Goal: Task Accomplishment & Management: Contribute content

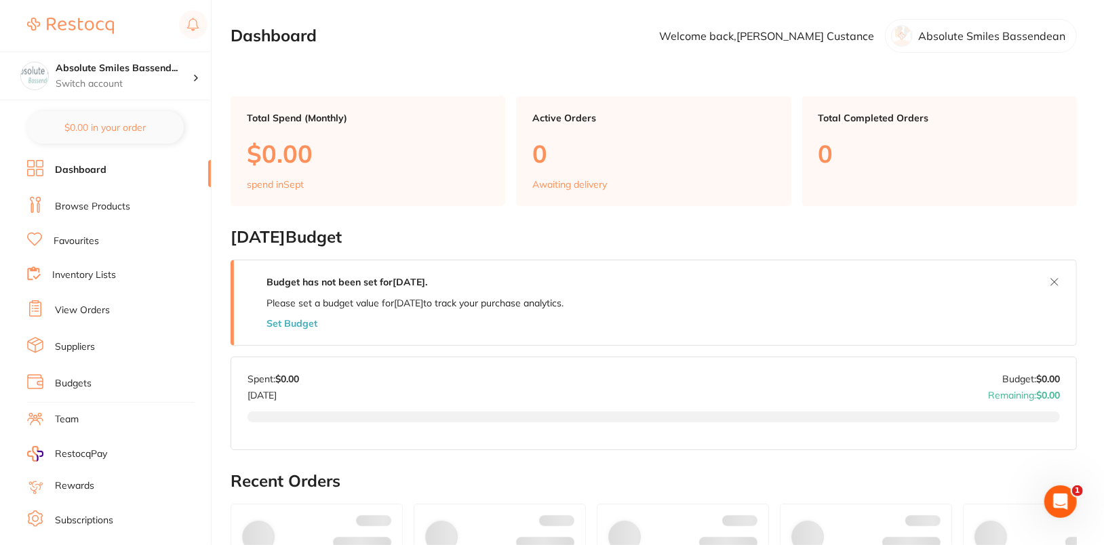
click at [82, 200] on link "Browse Products" at bounding box center [92, 207] width 75 height 14
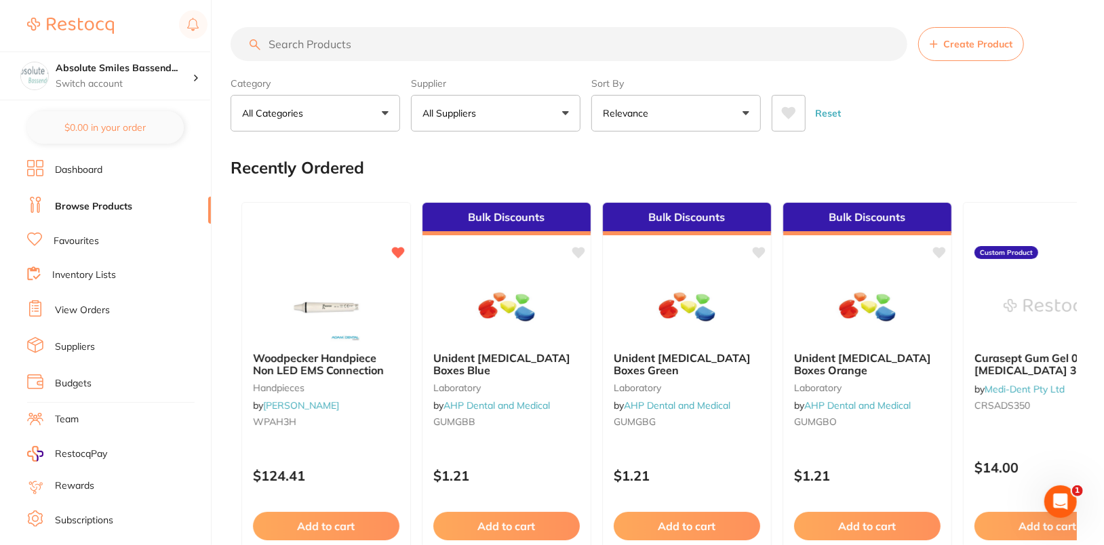
click at [83, 306] on link "View Orders" at bounding box center [82, 311] width 55 height 14
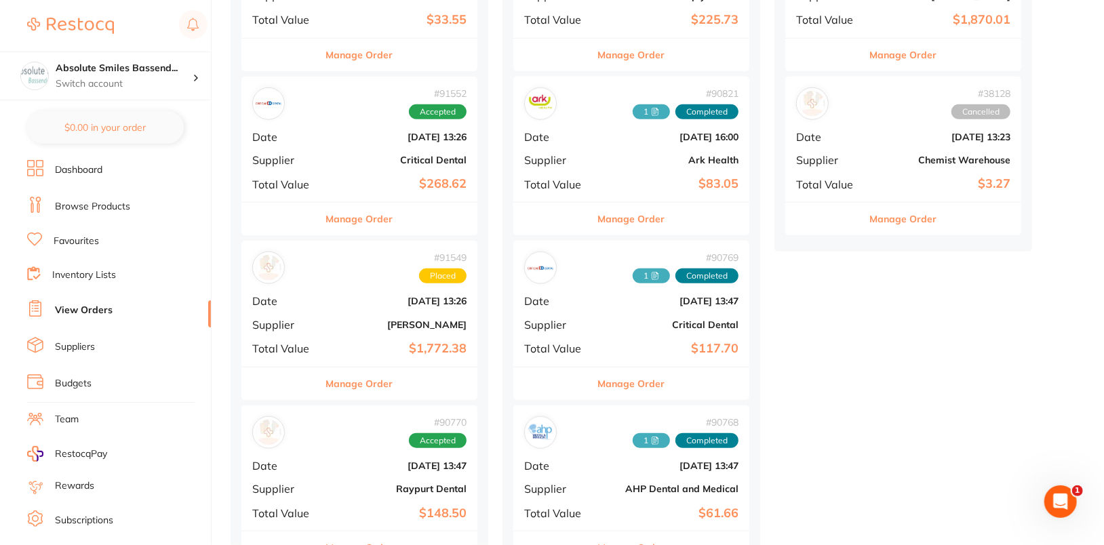
scroll to position [906, 0]
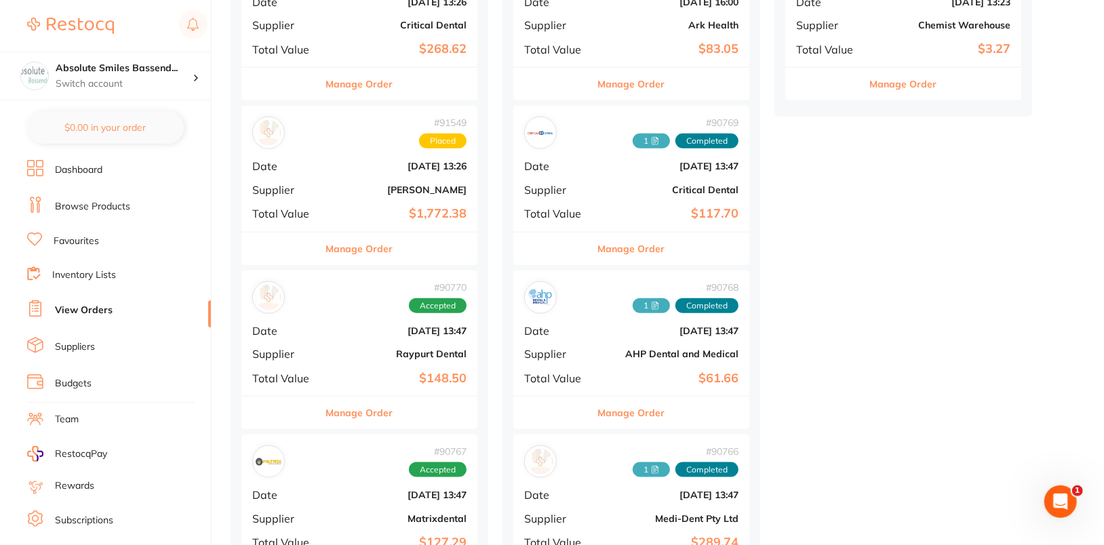
click at [333, 254] on button "Manage Order" at bounding box center [359, 249] width 67 height 33
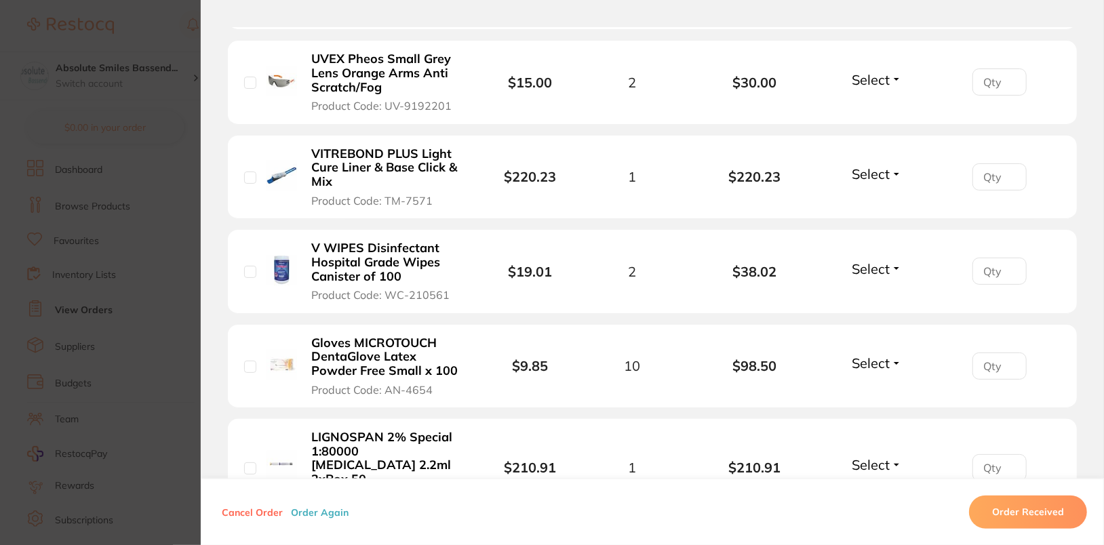
scroll to position [955, 0]
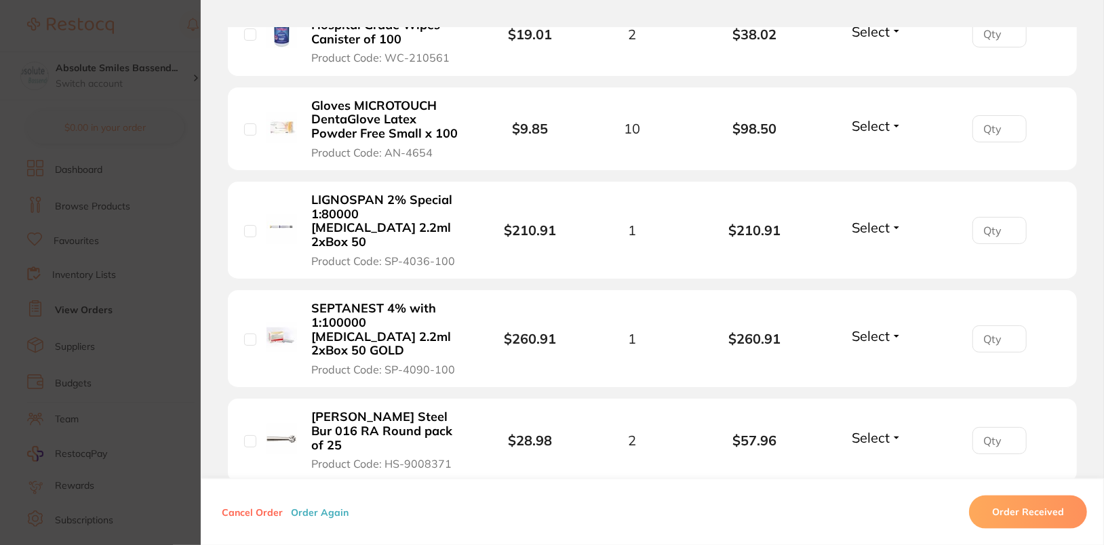
click at [330, 516] on button "Order Again" at bounding box center [320, 512] width 66 height 12
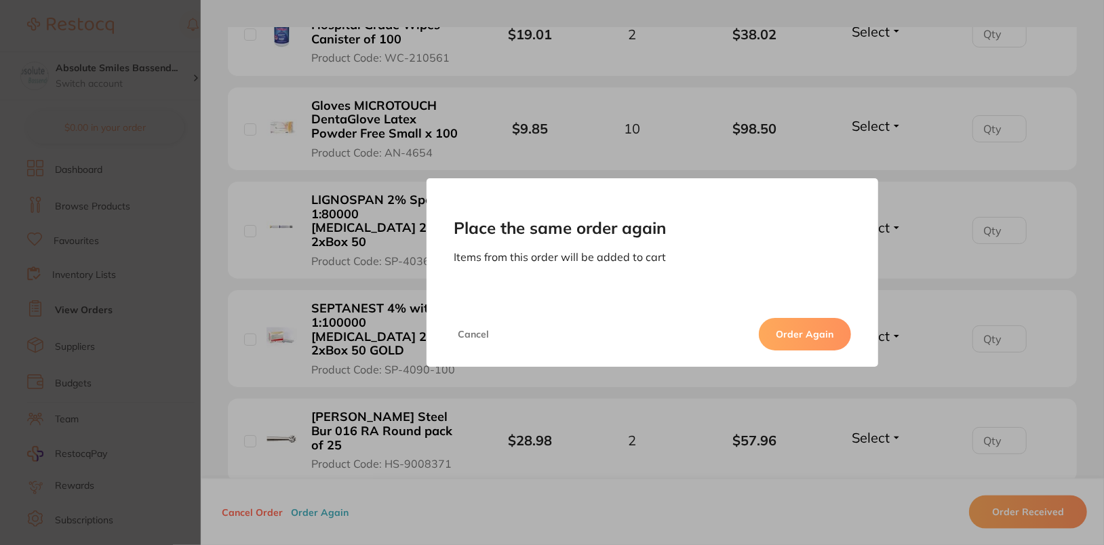
click at [806, 320] on button "Order Again" at bounding box center [805, 334] width 92 height 33
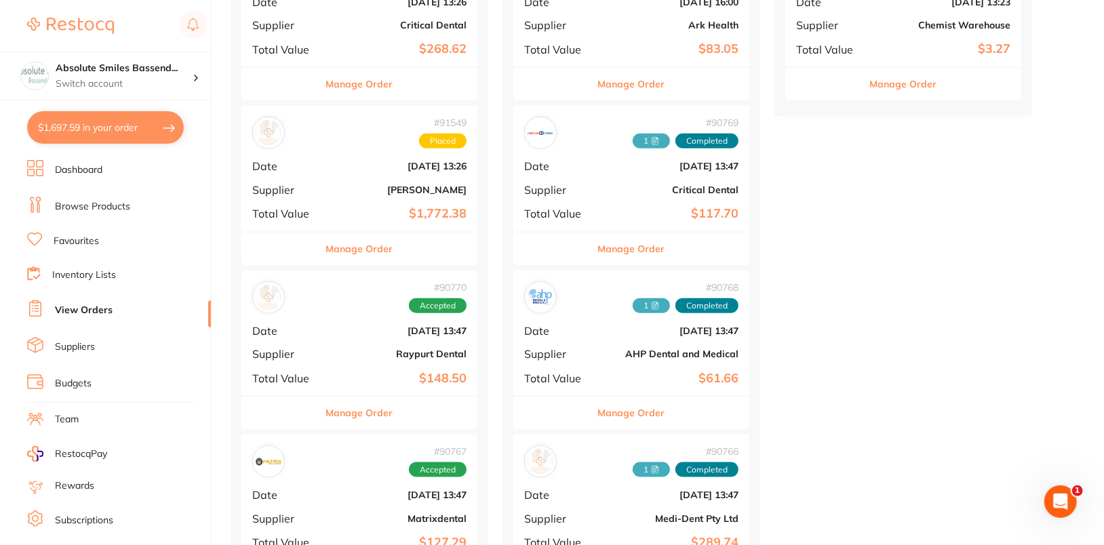
click at [99, 143] on button "$1,697.59 in your order" at bounding box center [105, 127] width 157 height 33
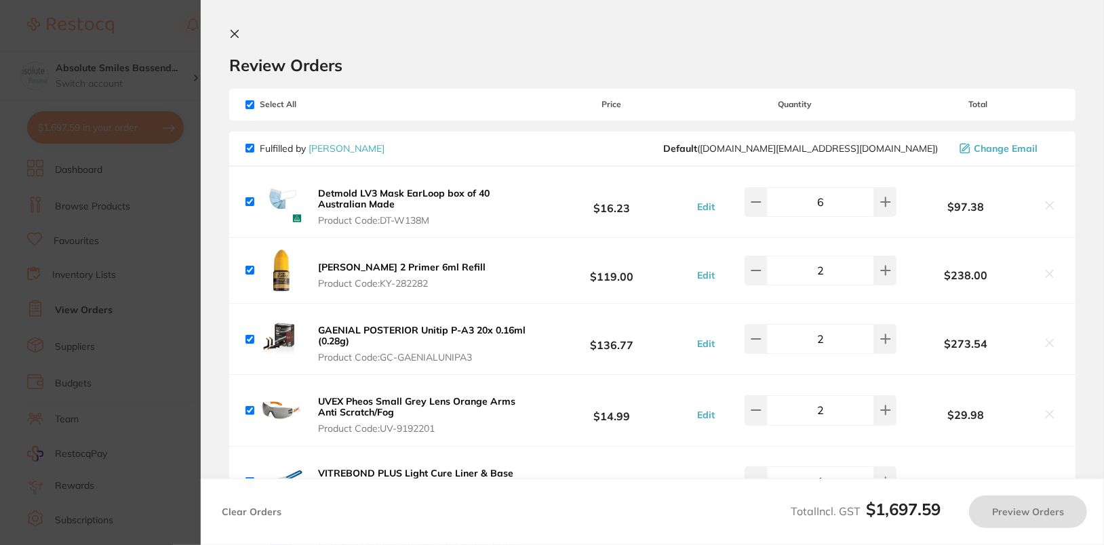
checkbox input "true"
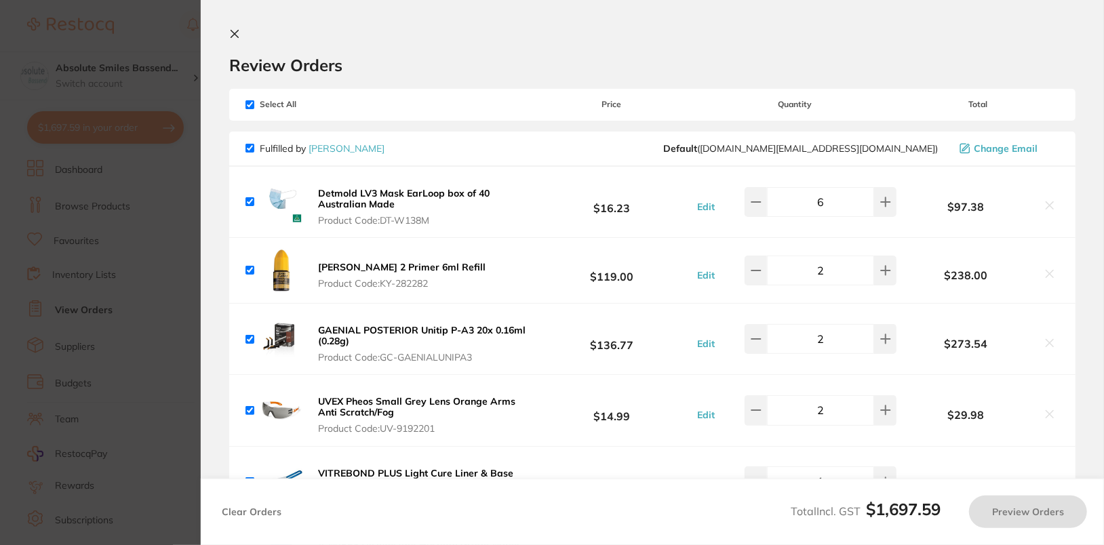
checkbox input "true"
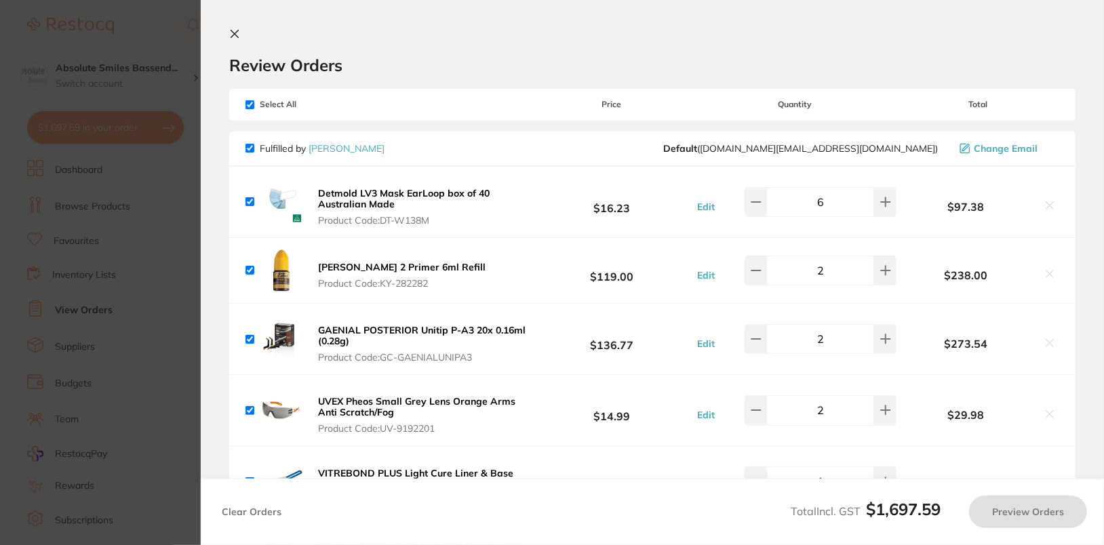
checkbox input "true"
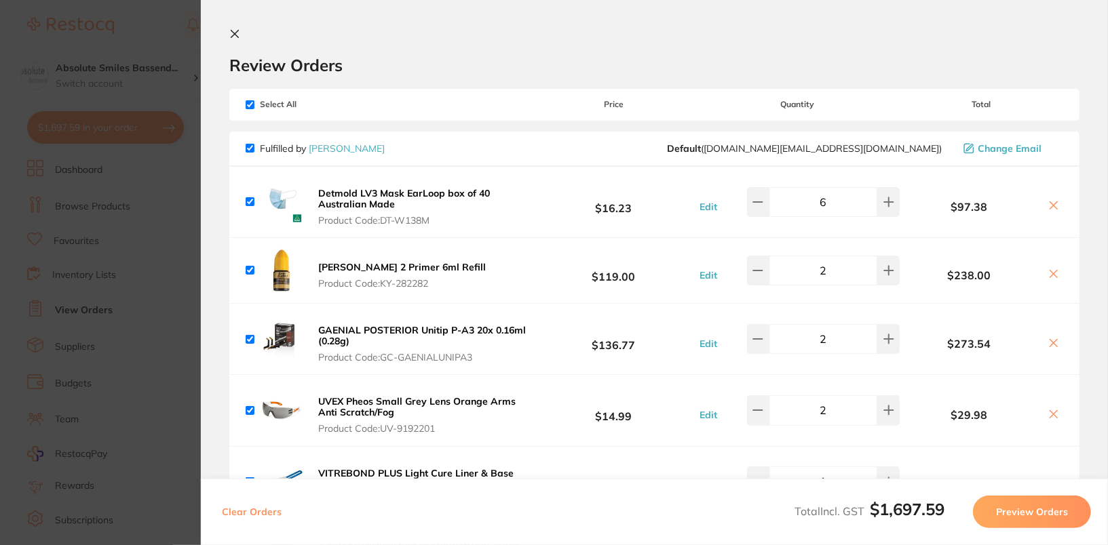
click at [235, 37] on icon at bounding box center [234, 33] width 11 height 11
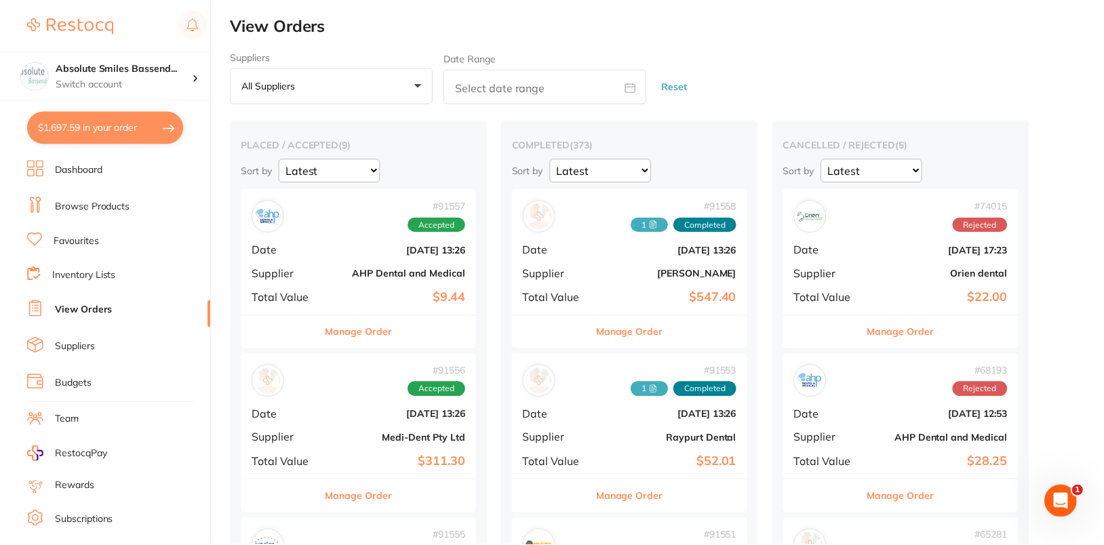
scroll to position [906, 0]
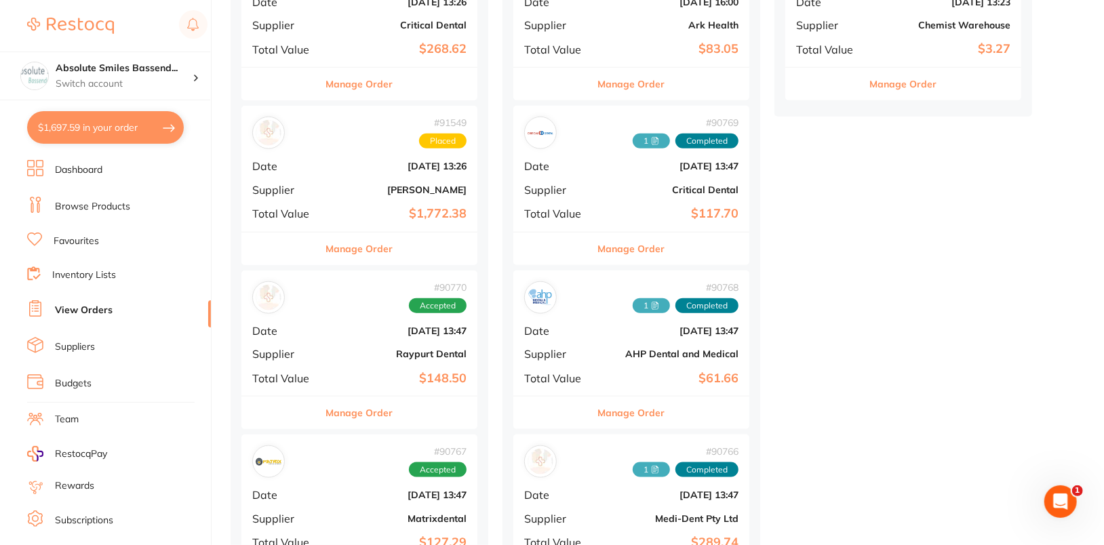
click at [354, 154] on div "# 91549 Placed Date Aug 27 2025, 13:26 Supplier Henry Schein Halas Total Value …" at bounding box center [359, 168] width 236 height 125
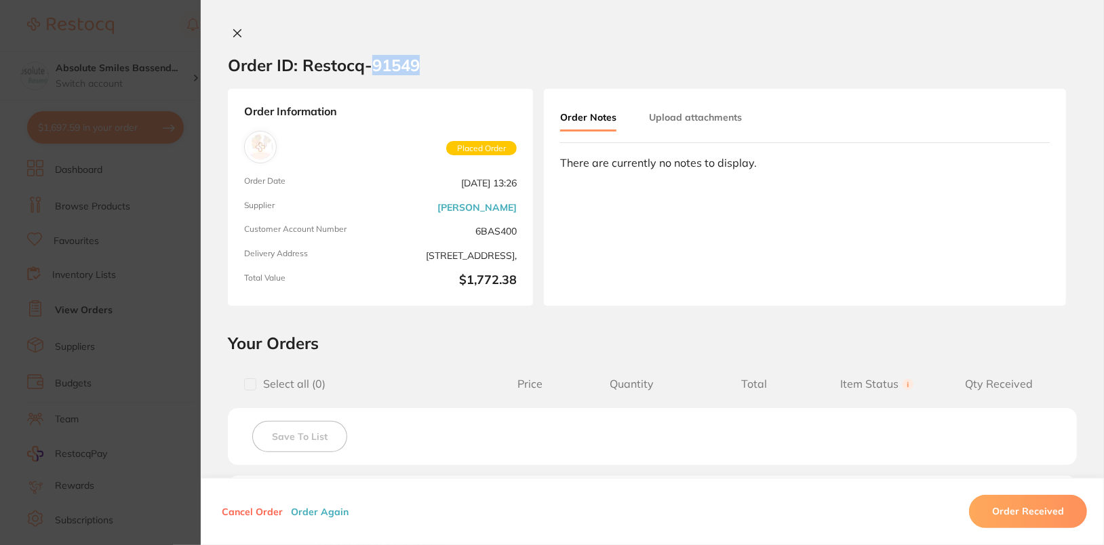
drag, startPoint x: 370, startPoint y: 71, endPoint x: 467, endPoint y: 71, distance: 97.0
click at [467, 71] on section "Order ID: Restocq- 91549" at bounding box center [652, 64] width 903 height 47
copy h2 "91549"
click at [237, 34] on icon at bounding box center [237, 33] width 11 height 11
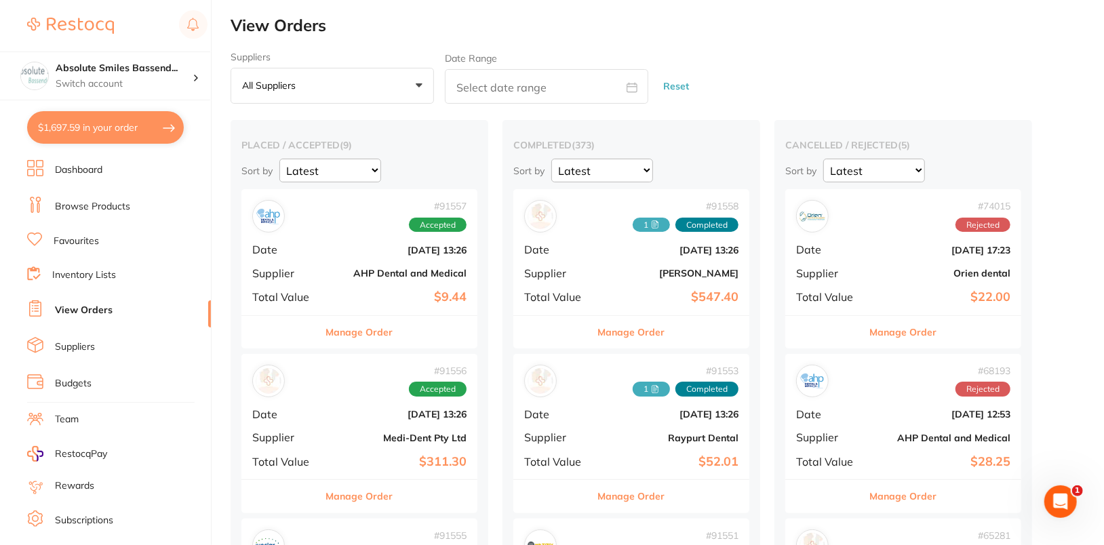
click at [73, 121] on button "$1,697.59 in your order" at bounding box center [105, 127] width 157 height 33
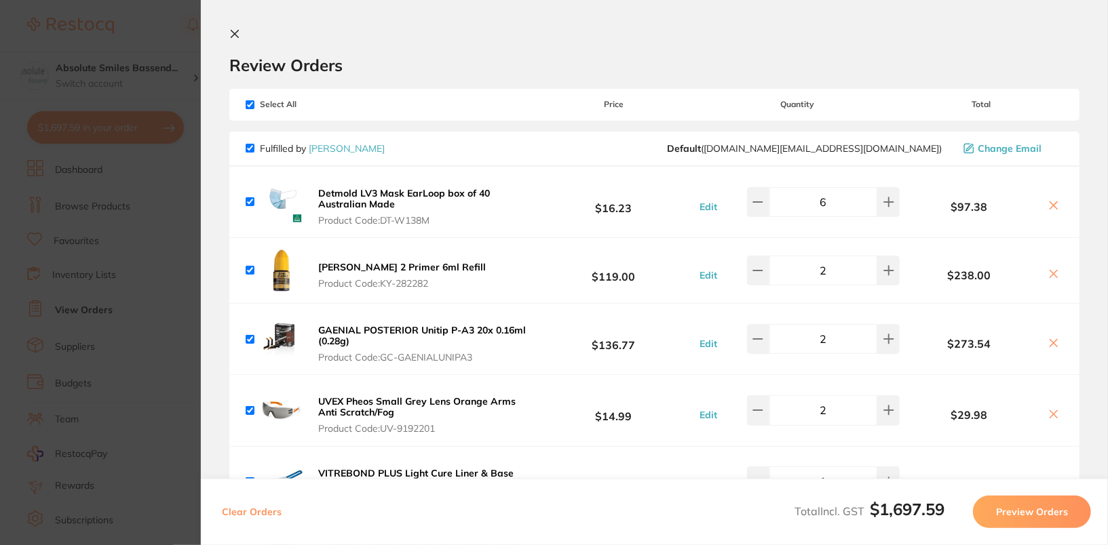
click at [1049, 508] on button "Preview Orders" at bounding box center [1032, 512] width 118 height 33
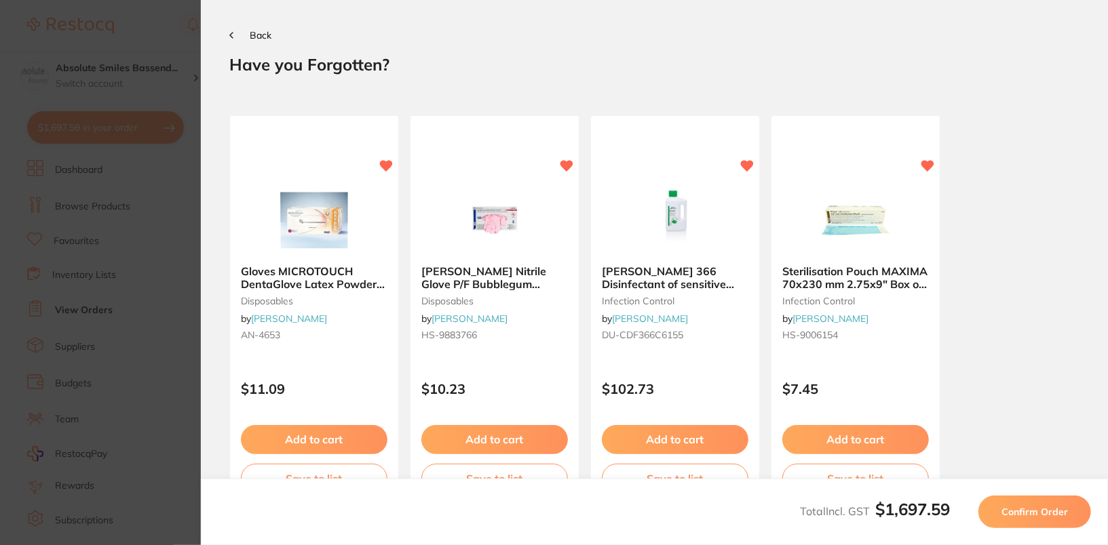
click at [1059, 522] on button "Confirm Order" at bounding box center [1034, 512] width 113 height 33
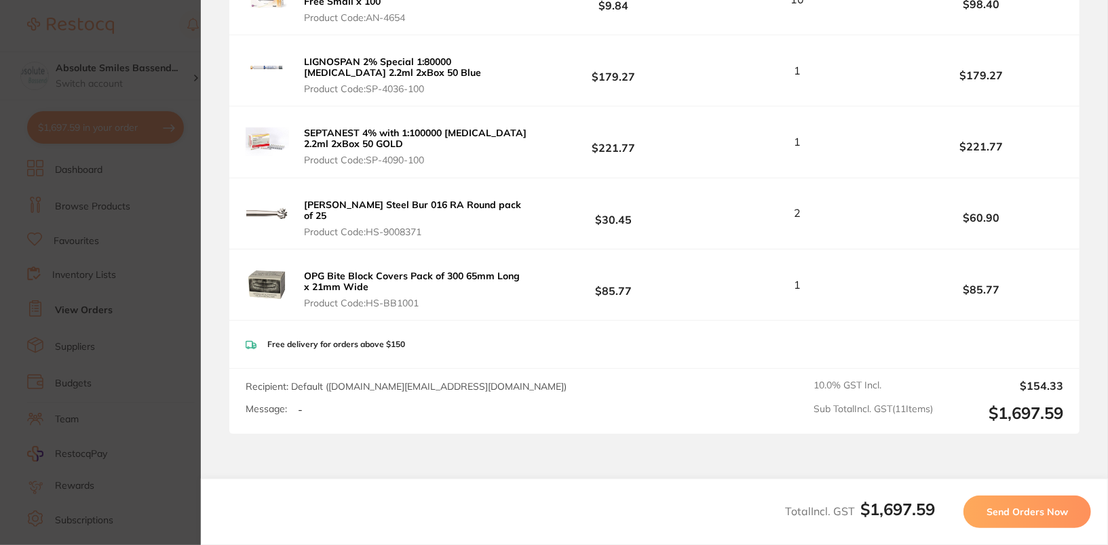
scroll to position [815, 0]
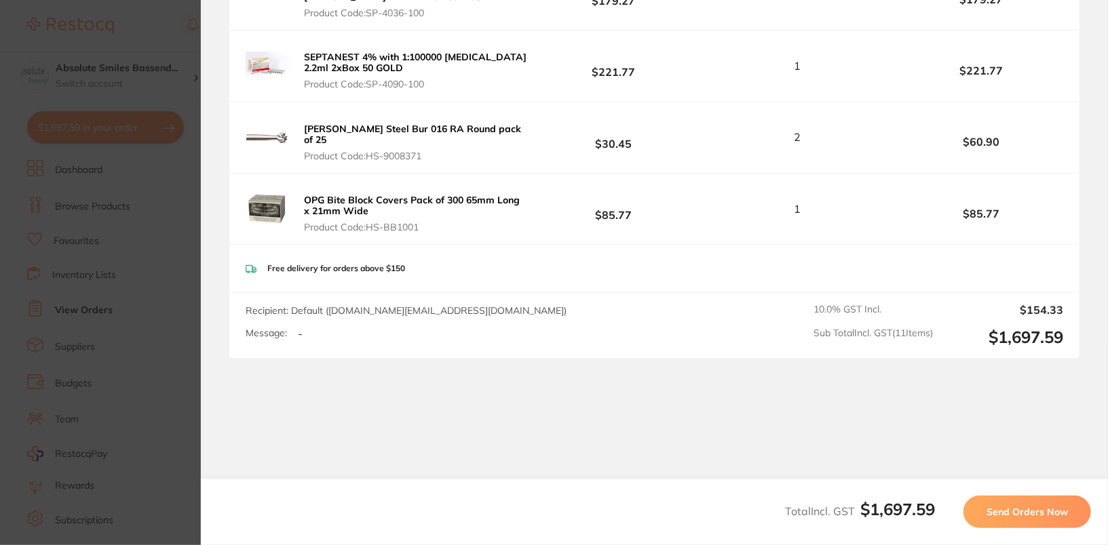
click at [1029, 517] on span "Send Orders Now" at bounding box center [1026, 512] width 81 height 12
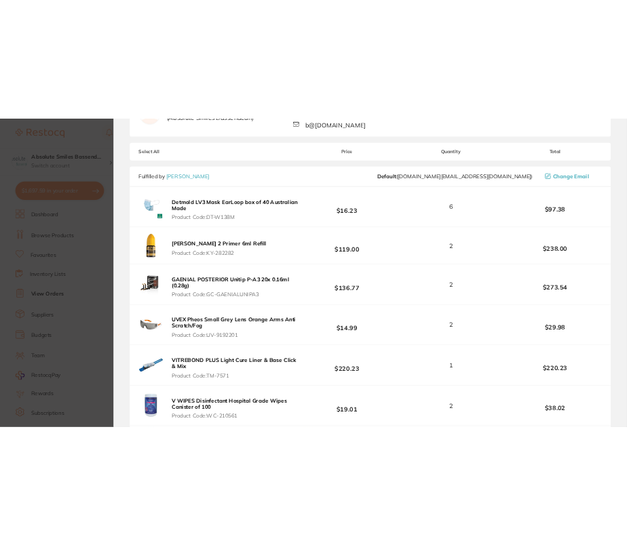
scroll to position [0, 0]
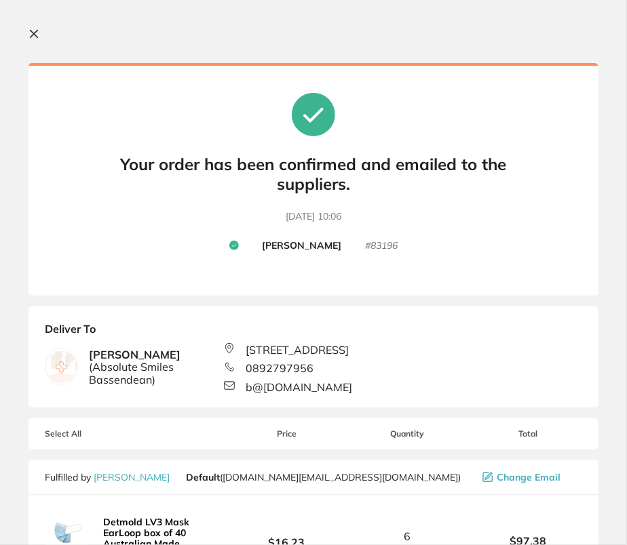
click at [34, 32] on icon at bounding box center [33, 33] width 11 height 11
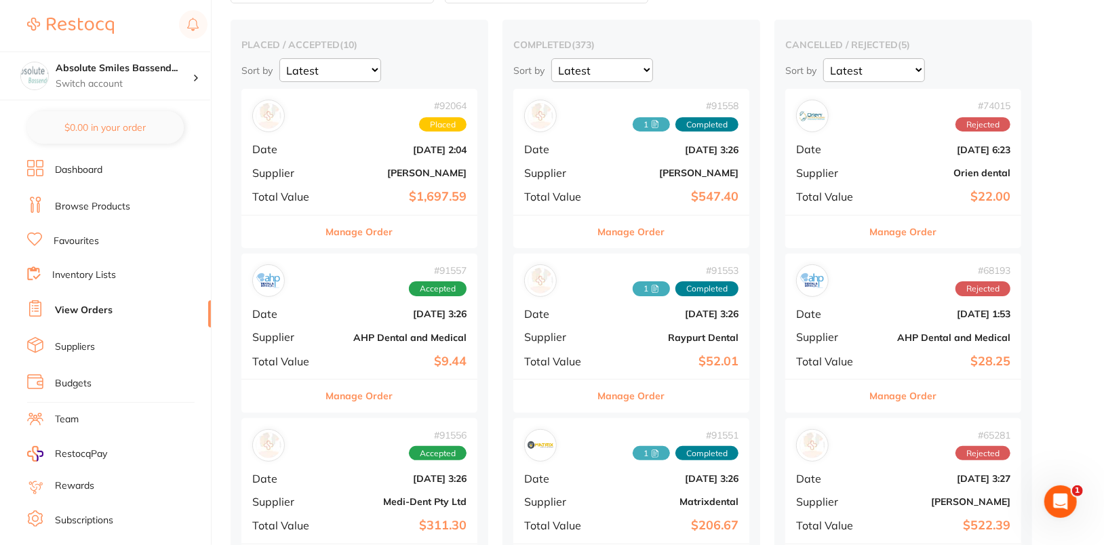
scroll to position [100, 0]
click at [355, 140] on div "# 92064 Placed Date Sept 1 2025, 2:04 Supplier Henry Schein Halas Total Value $…" at bounding box center [359, 152] width 236 height 125
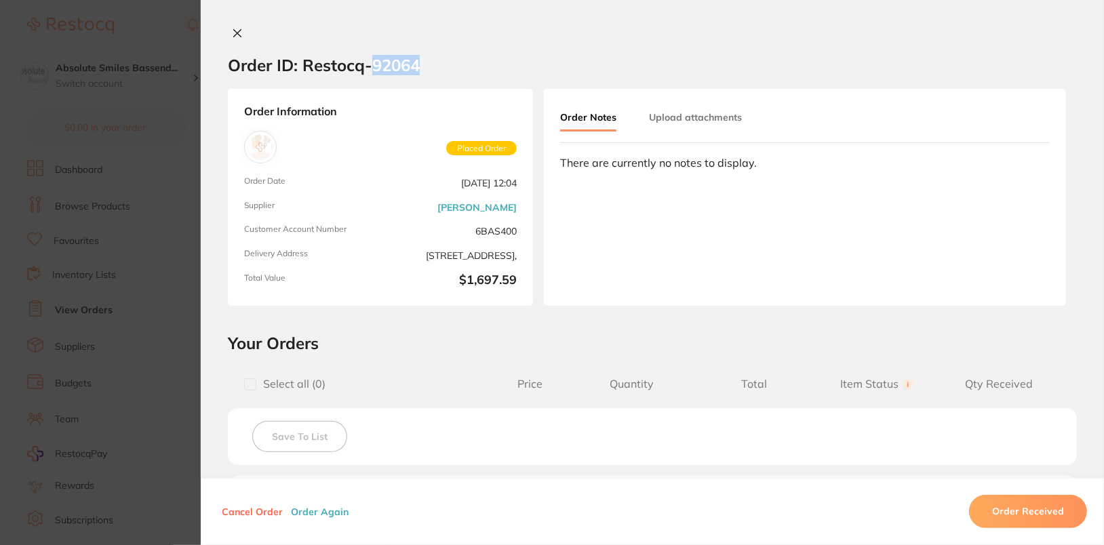
drag, startPoint x: 370, startPoint y: 67, endPoint x: 437, endPoint y: 71, distance: 67.2
click at [437, 71] on section "Order ID: Restocq- 92064" at bounding box center [652, 64] width 903 height 47
copy h2 "92064"
click at [231, 27] on button at bounding box center [237, 34] width 19 height 14
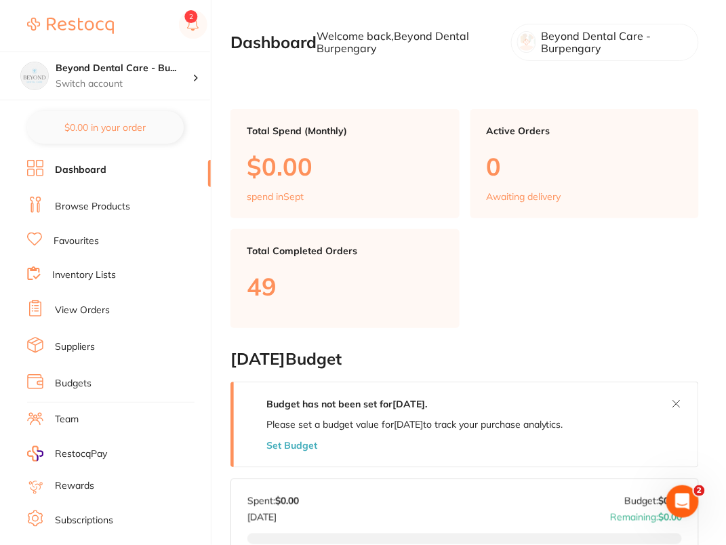
click at [93, 206] on link "Browse Products" at bounding box center [92, 207] width 75 height 14
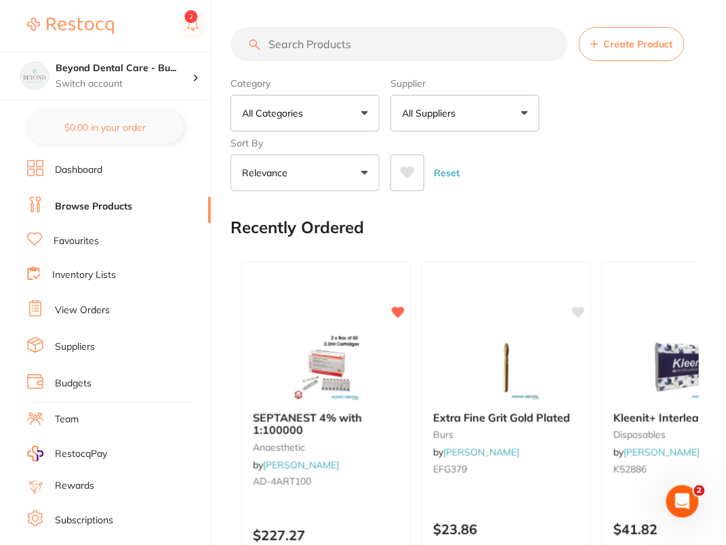
click at [402, 44] on input "search" at bounding box center [400, 44] width 338 height 34
paste input "- [ ] 666123WW"
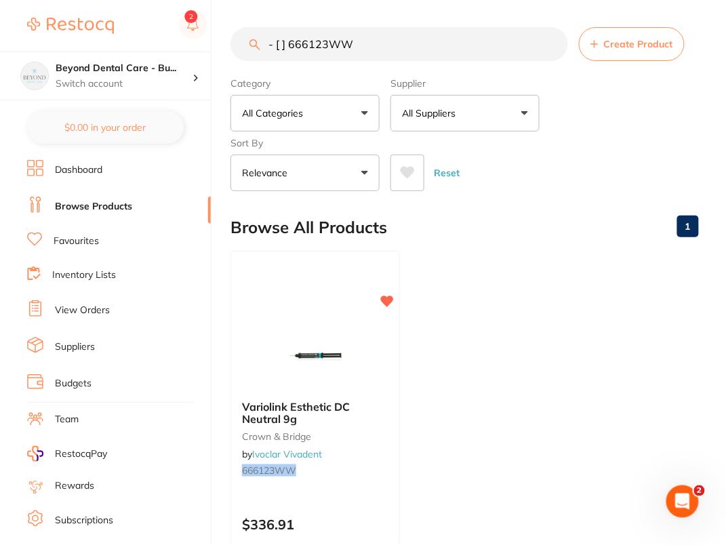
click at [290, 44] on input "- [ ] 666123WW" at bounding box center [400, 44] width 338 height 34
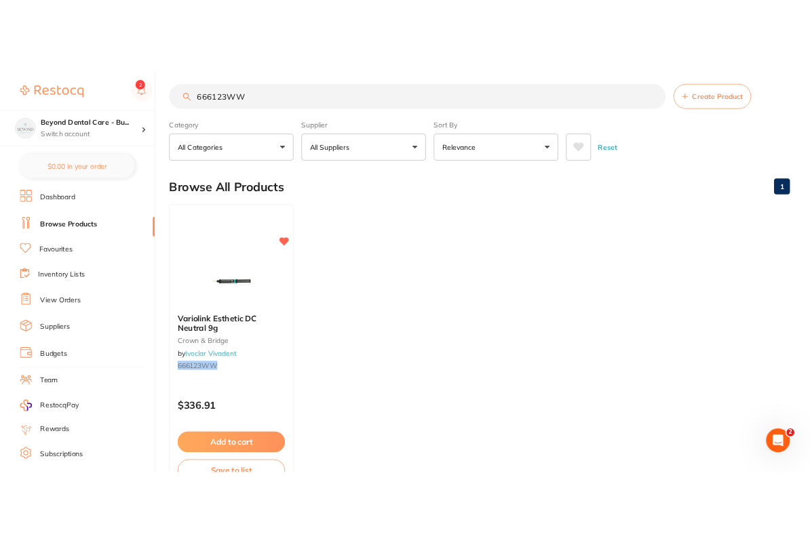
scroll to position [12, 0]
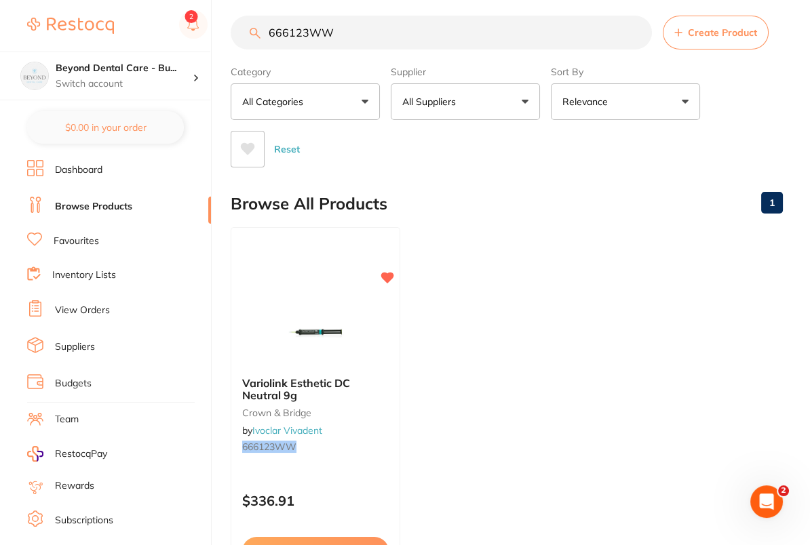
click at [346, 3] on main "666123WW Create Product Category All Categories All Categories crown & bridge C…" at bounding box center [520, 337] width 579 height 699
click at [361, 26] on input "666123WW" at bounding box center [441, 33] width 421 height 34
paste input "- [ ] 665156"
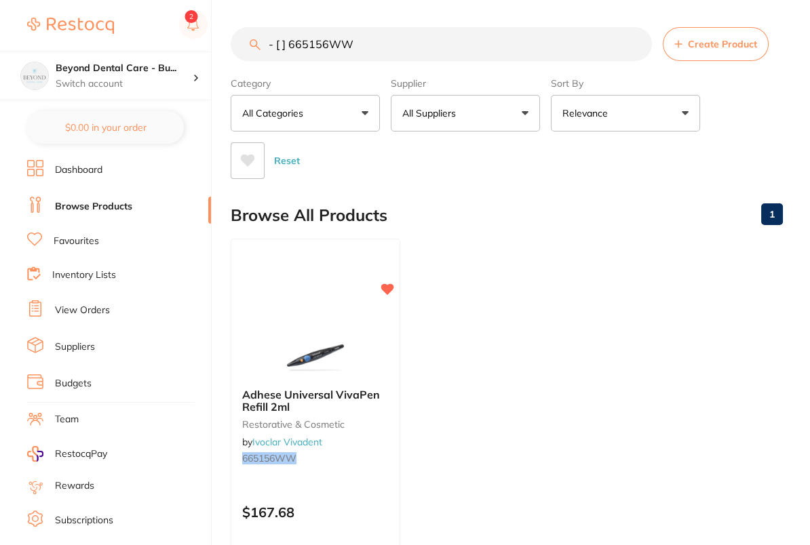
scroll to position [0, 0]
drag, startPoint x: 289, startPoint y: 45, endPoint x: 252, endPoint y: 50, distance: 37.7
click at [252, 50] on input "- [ ] 665156WW" at bounding box center [441, 44] width 421 height 34
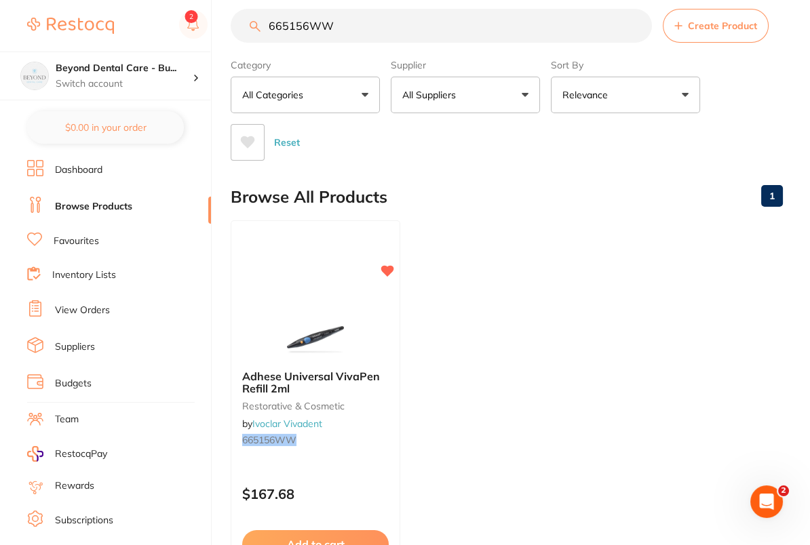
click at [376, 40] on input "665156WW" at bounding box center [441, 26] width 421 height 34
paste input "VIV513"
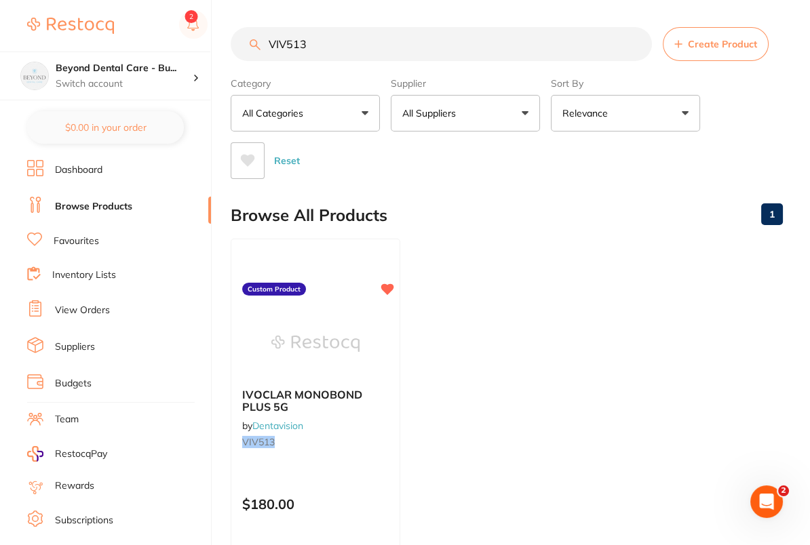
click at [400, 54] on input "VIV513" at bounding box center [441, 44] width 421 height 34
paste input "BD37160"
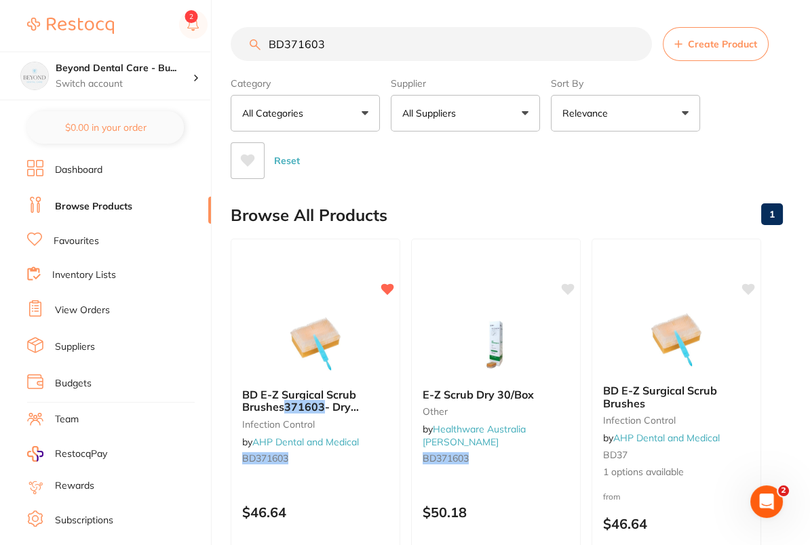
click at [428, 55] on input "BD371603" at bounding box center [441, 44] width 421 height 34
paste input "CH232984"
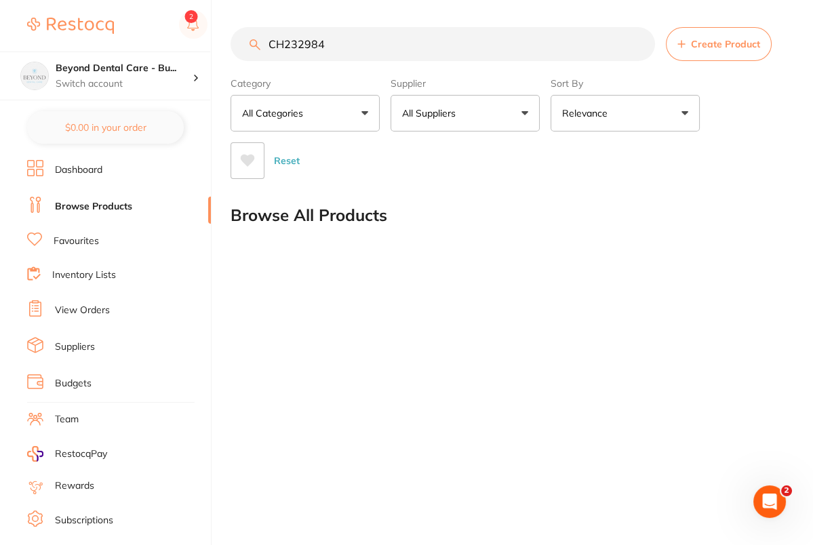
type input "CH232984"
click at [713, 28] on button "Create Product" at bounding box center [719, 44] width 106 height 34
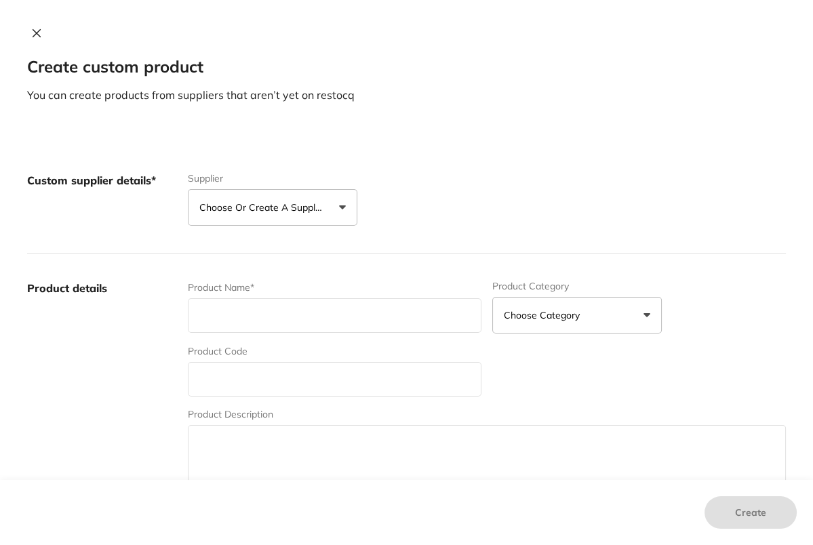
click at [273, 214] on p "Choose or create a supplier" at bounding box center [263, 208] width 129 height 14
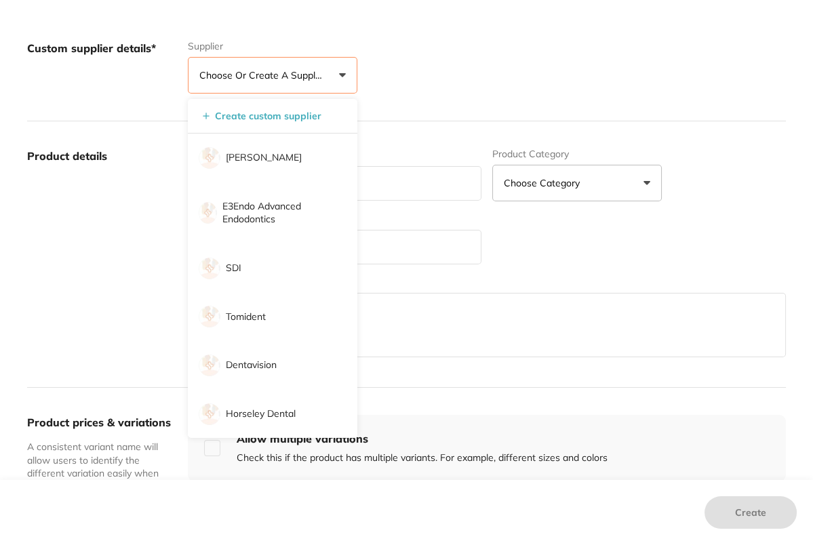
scroll to position [176, 0]
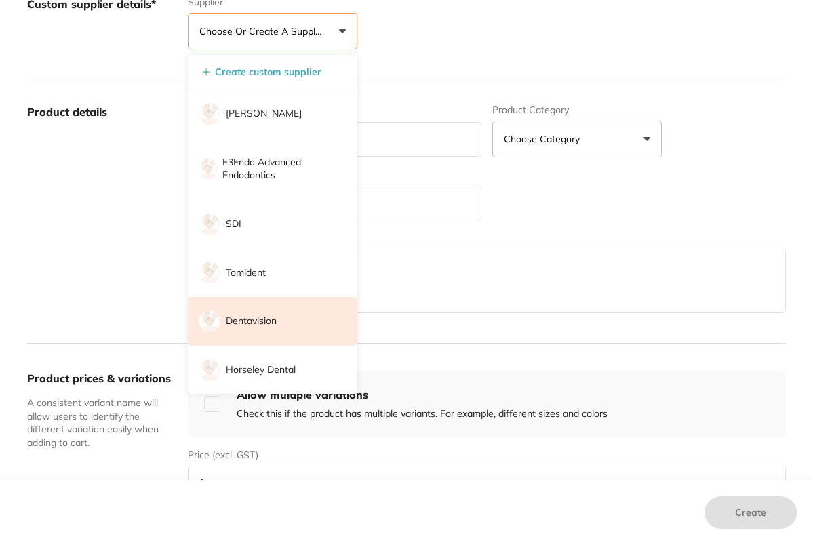
click at [302, 317] on li "Dentavision" at bounding box center [273, 321] width 170 height 49
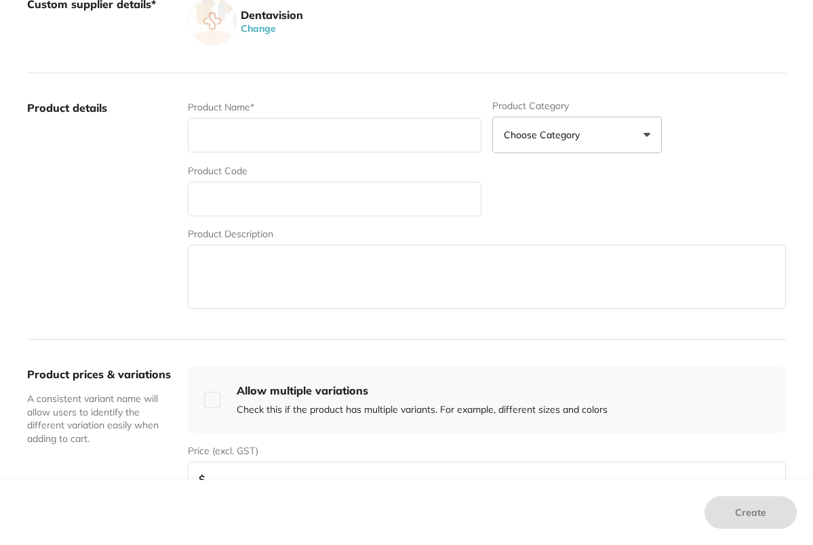
click at [260, 197] on input "text" at bounding box center [335, 199] width 294 height 35
paste input "CH232984"
type input "CH232984"
click at [326, 134] on input "text" at bounding box center [335, 135] width 294 height 35
type input "Saline"
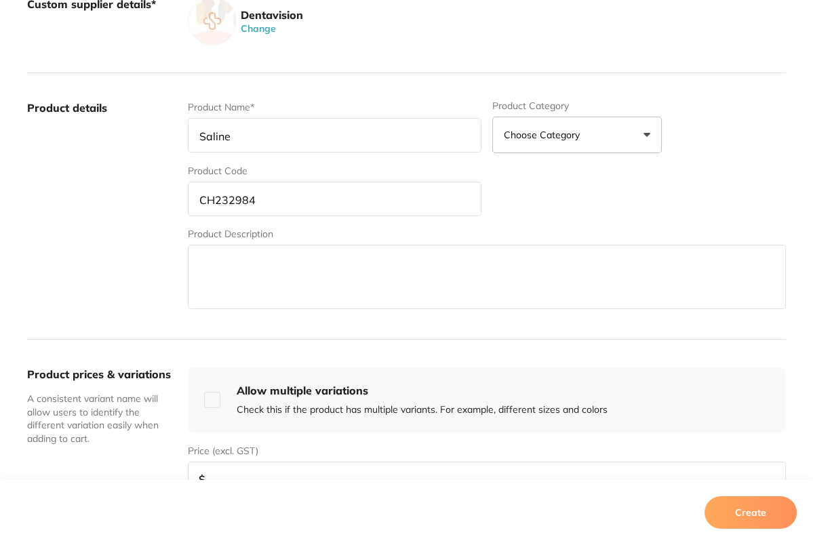
click at [246, 473] on input "number" at bounding box center [487, 479] width 598 height 35
paste input "39.69"
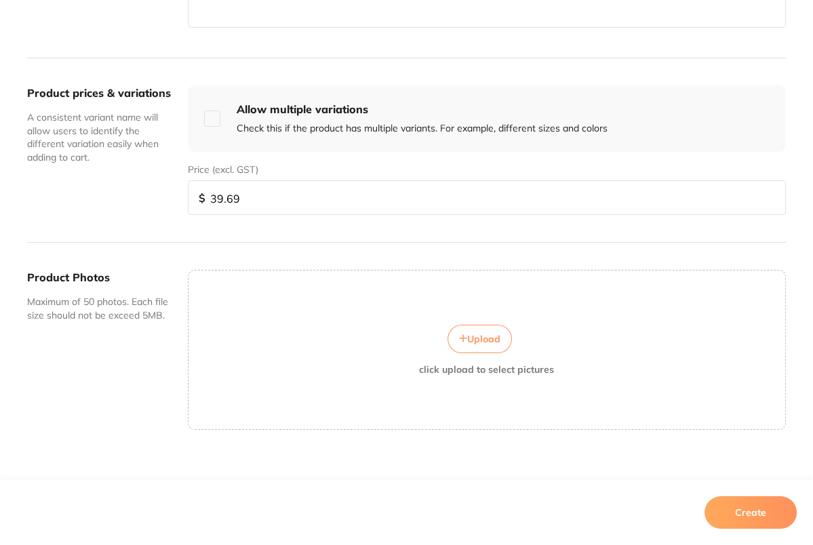
scroll to position [467, 0]
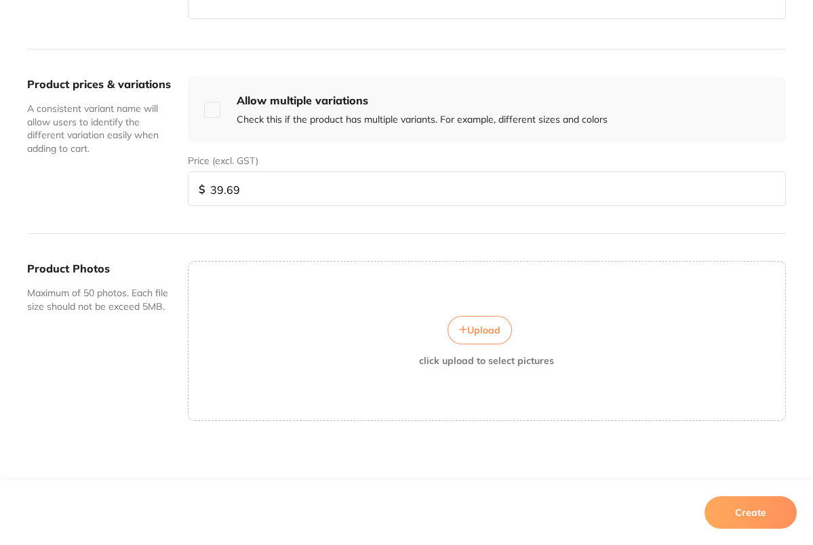
type input "39.69"
click at [745, 499] on button "Create" at bounding box center [751, 512] width 92 height 33
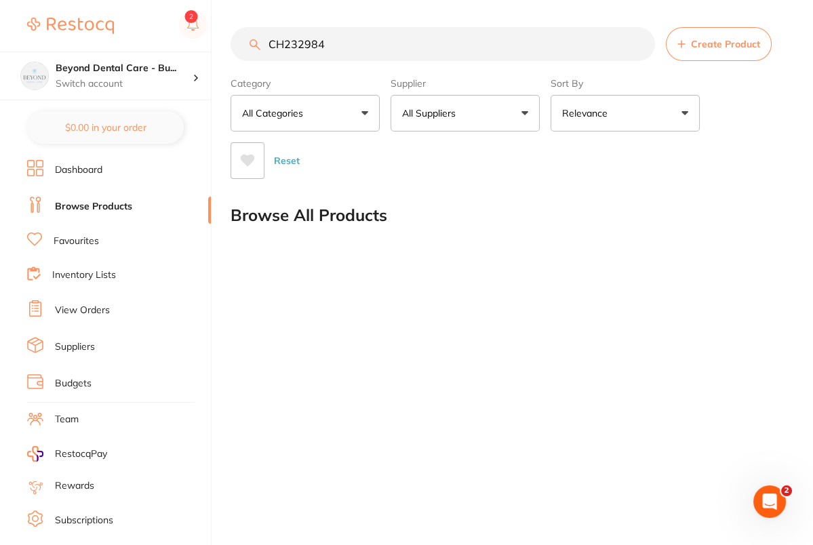
click at [395, 46] on input "CH232984" at bounding box center [443, 44] width 425 height 34
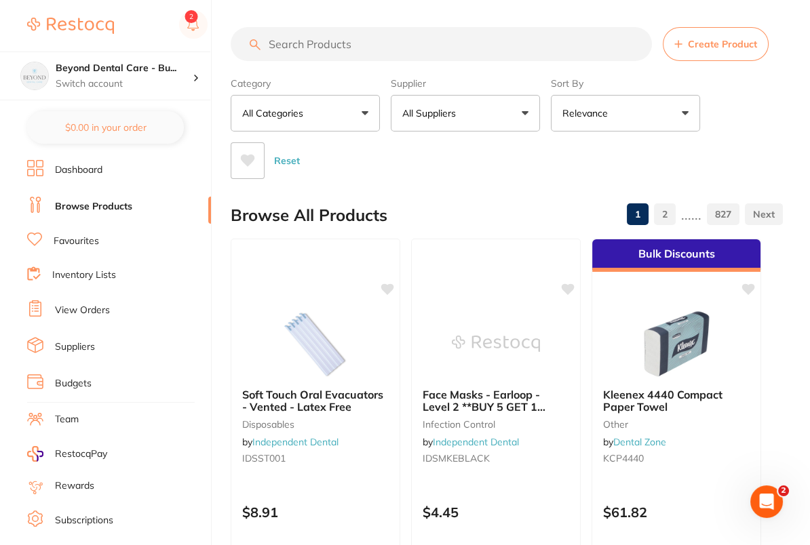
click at [395, 47] on input "search" at bounding box center [441, 44] width 421 height 34
paste input "$39.69"
type input "$39.69"
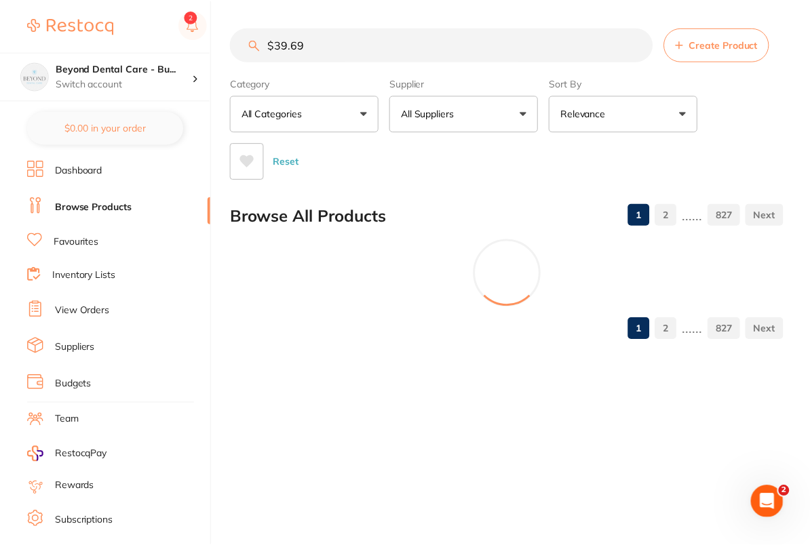
scroll to position [0, 0]
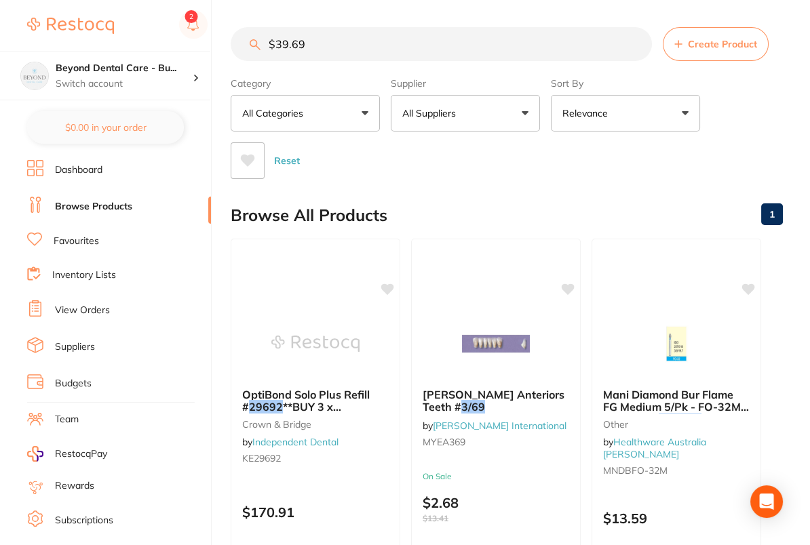
click at [281, 47] on input "$39.69" at bounding box center [441, 44] width 421 height 34
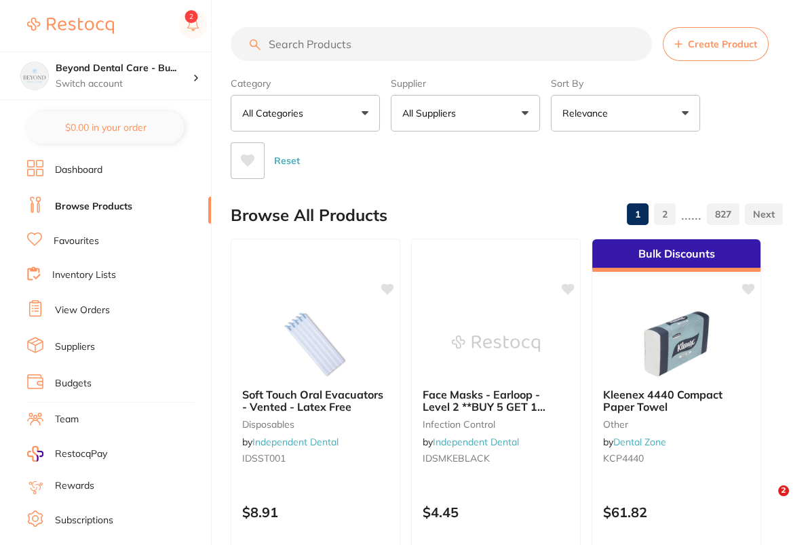
click at [436, 54] on input "search" at bounding box center [441, 44] width 421 height 34
paste input "CH232984"
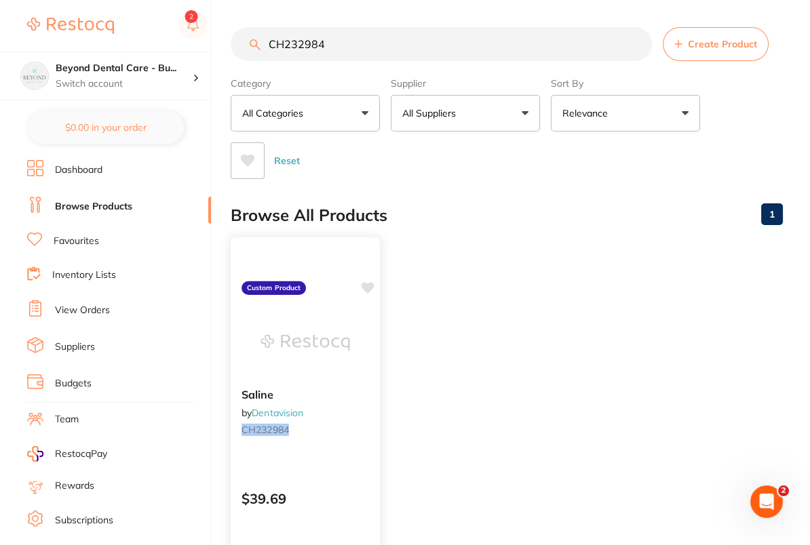
type input "CH232984"
click at [370, 287] on icon at bounding box center [367, 288] width 13 height 12
click at [489, 254] on ul "Saline by Dentavision CH232984 Custom Product $39.69 Add to cart Save to list" at bounding box center [507, 434] width 552 height 390
click at [545, 242] on ul "Saline by Dentavision CH232984 Custom Product $39.69 Add to cart Save to list" at bounding box center [507, 434] width 552 height 390
click at [608, 262] on ul "Saline by Dentavision CH232984 Custom Product $39.69 Add to cart Save to list" at bounding box center [507, 434] width 552 height 390
